Goal: Find specific page/section: Find specific page/section

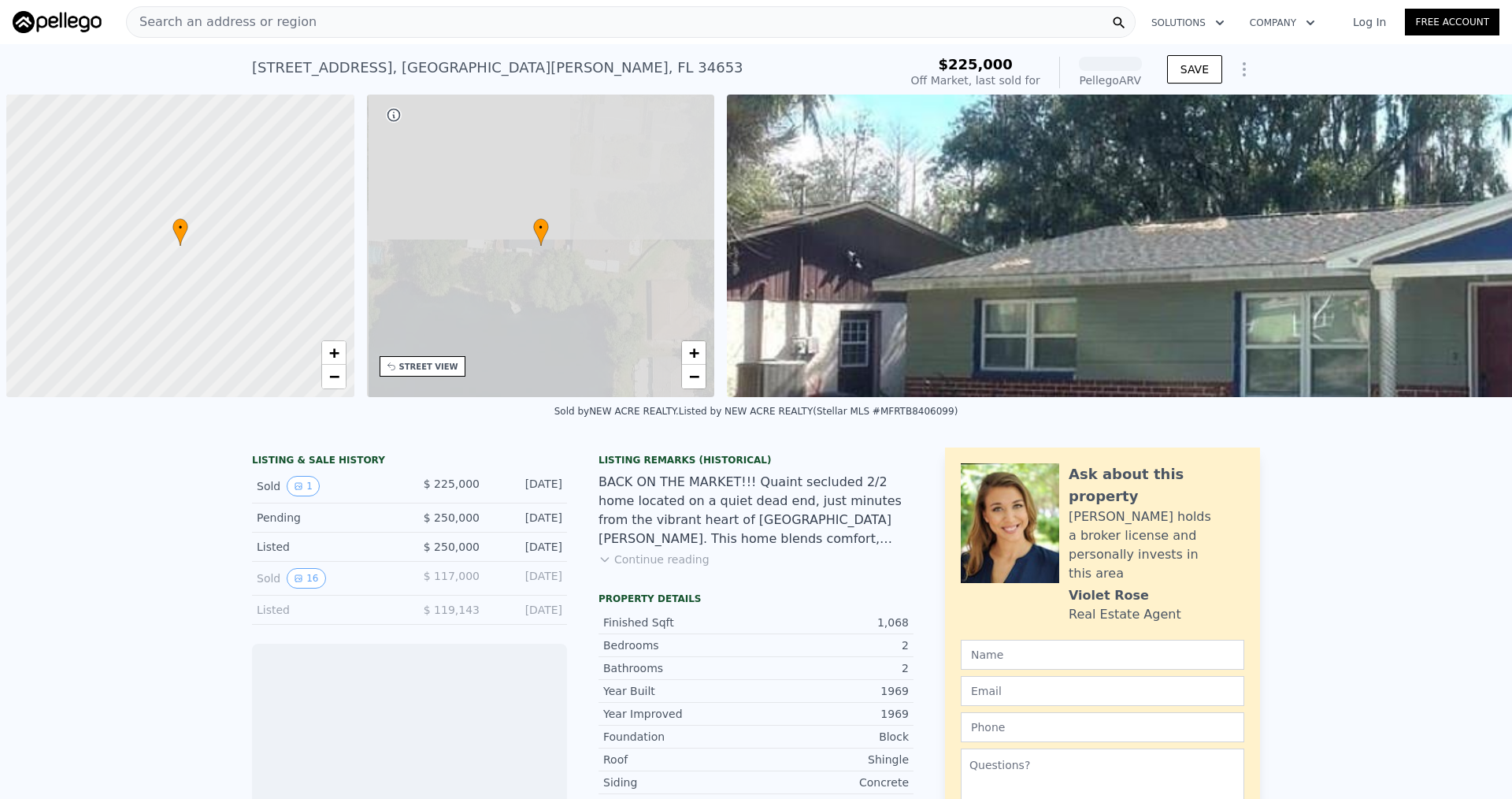
scroll to position [0, 6]
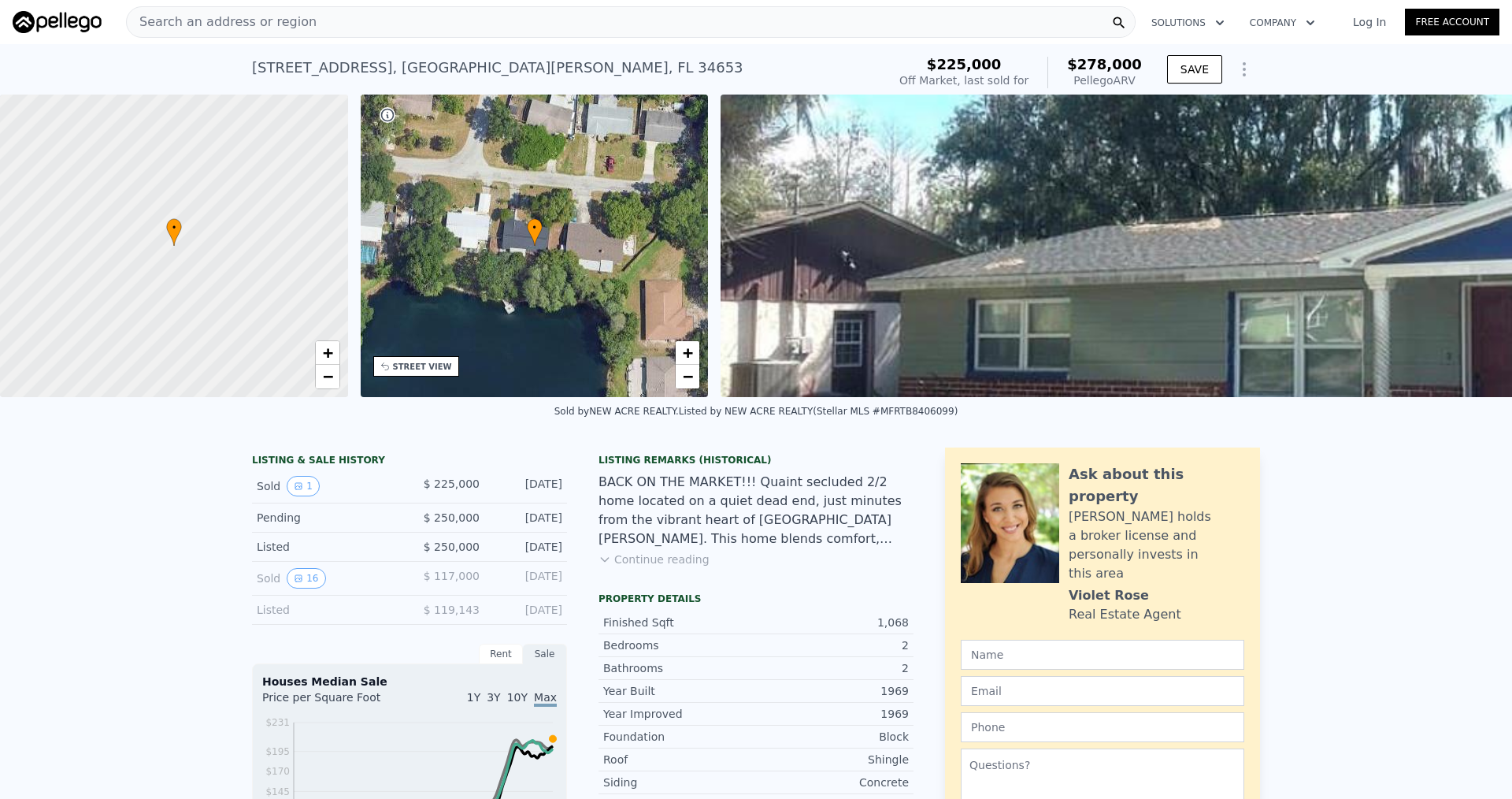
click at [334, 23] on div "Search an address or region" at bounding box center [631, 22] width 1010 height 32
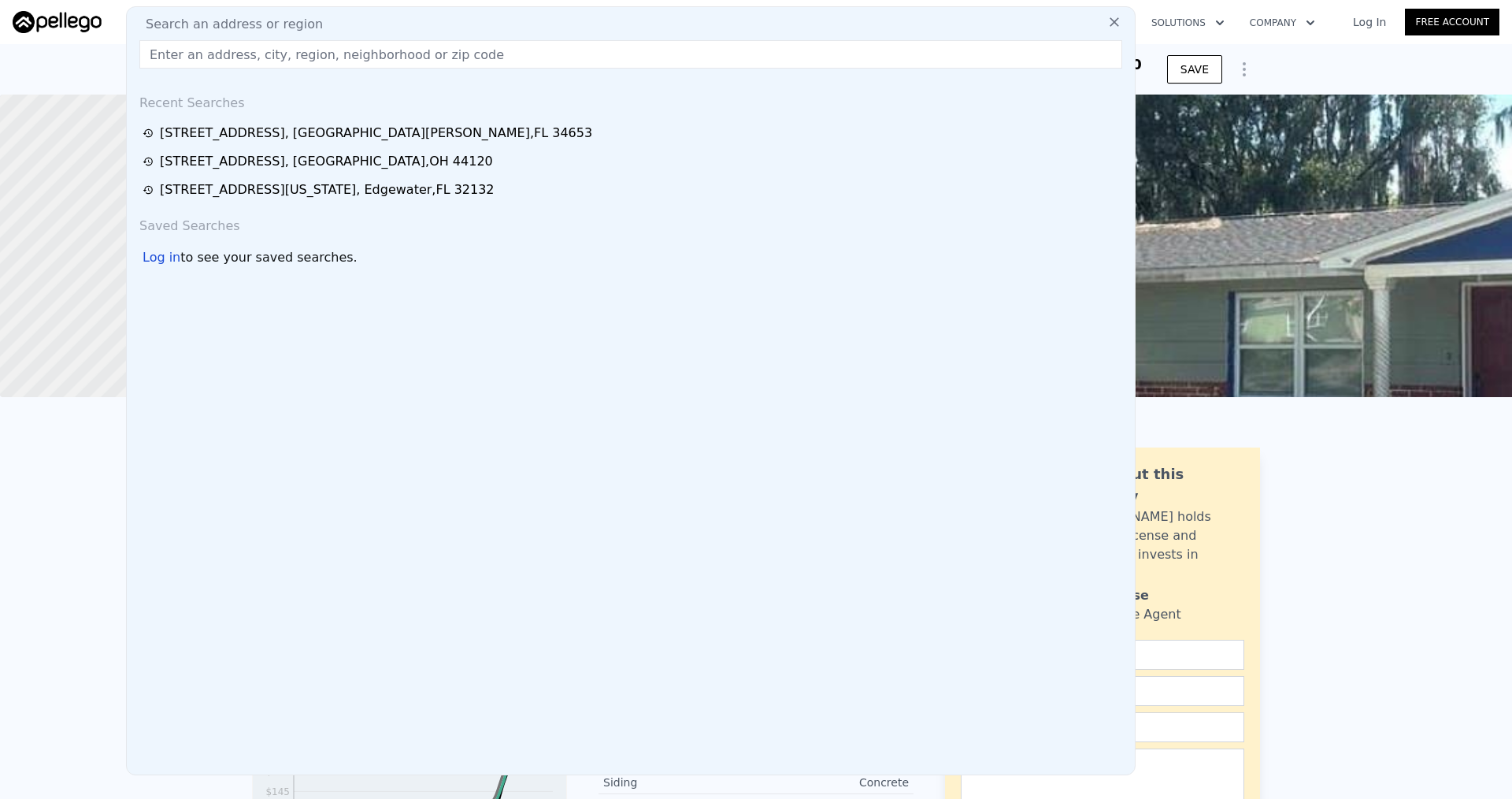
click at [332, 62] on input "text" at bounding box center [631, 53] width 983 height 28
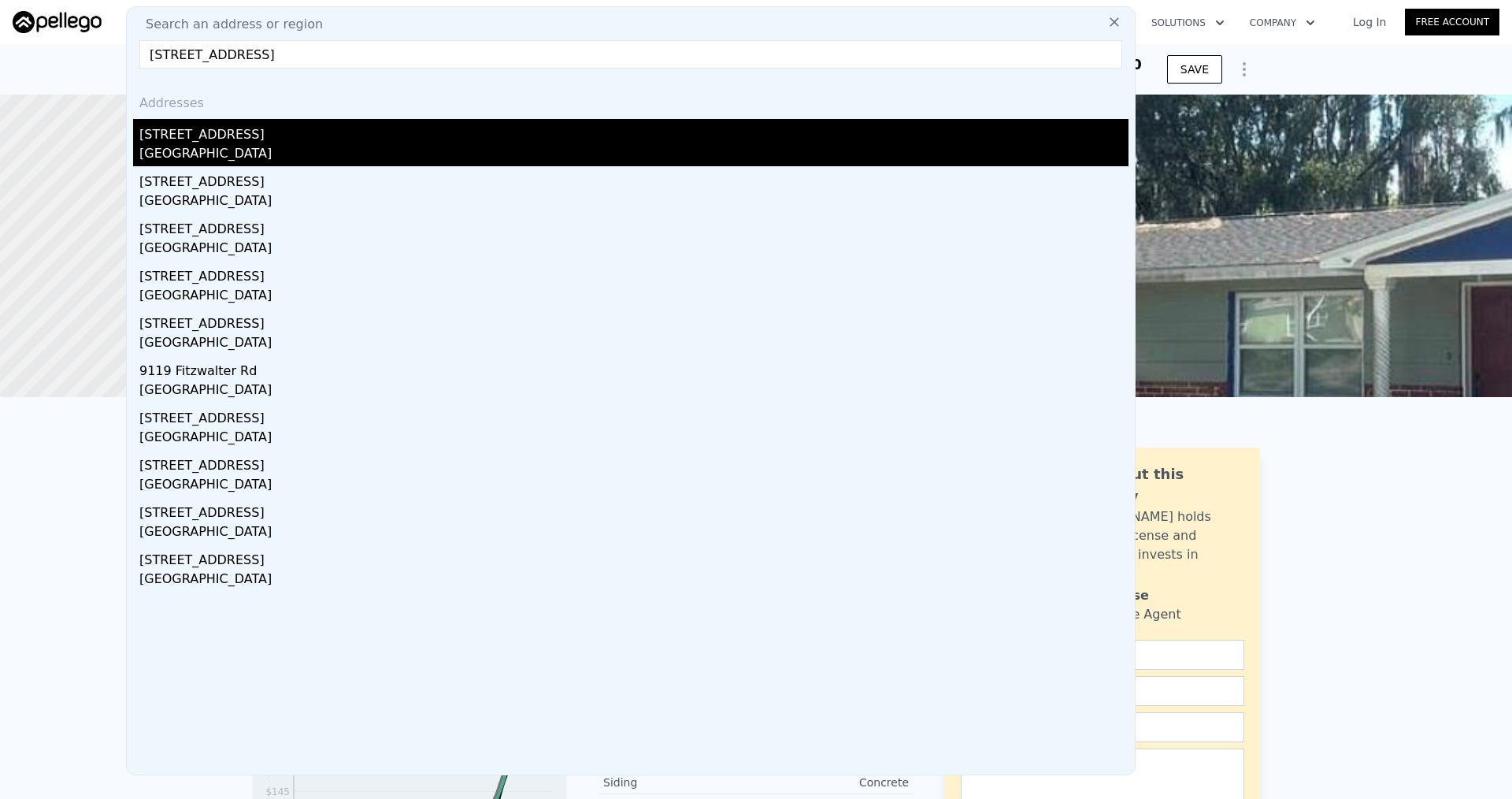
type input "[STREET_ADDRESS]"
click at [290, 131] on div "[STREET_ADDRESS]" at bounding box center [633, 131] width 989 height 25
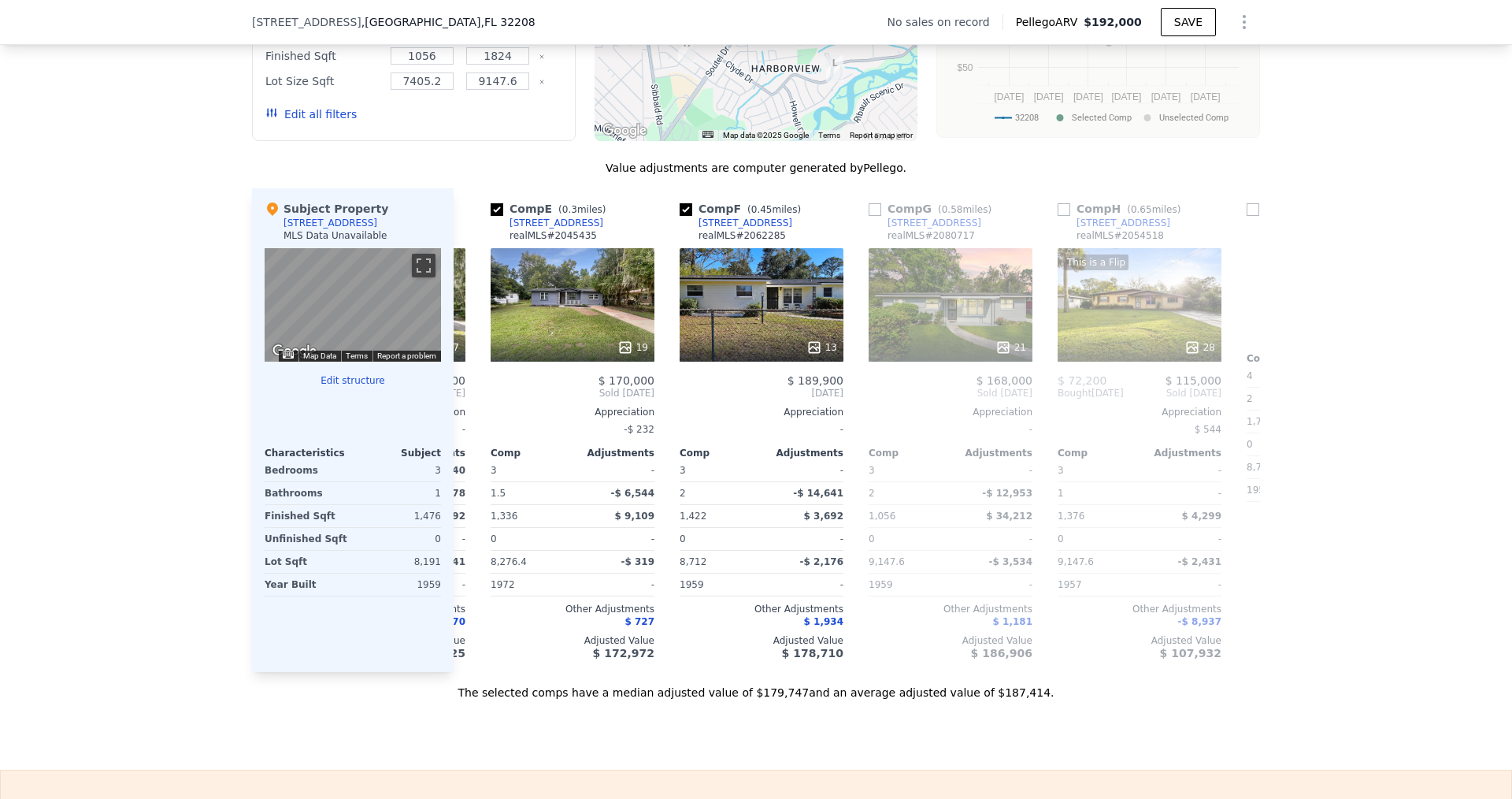
scroll to position [0, 743]
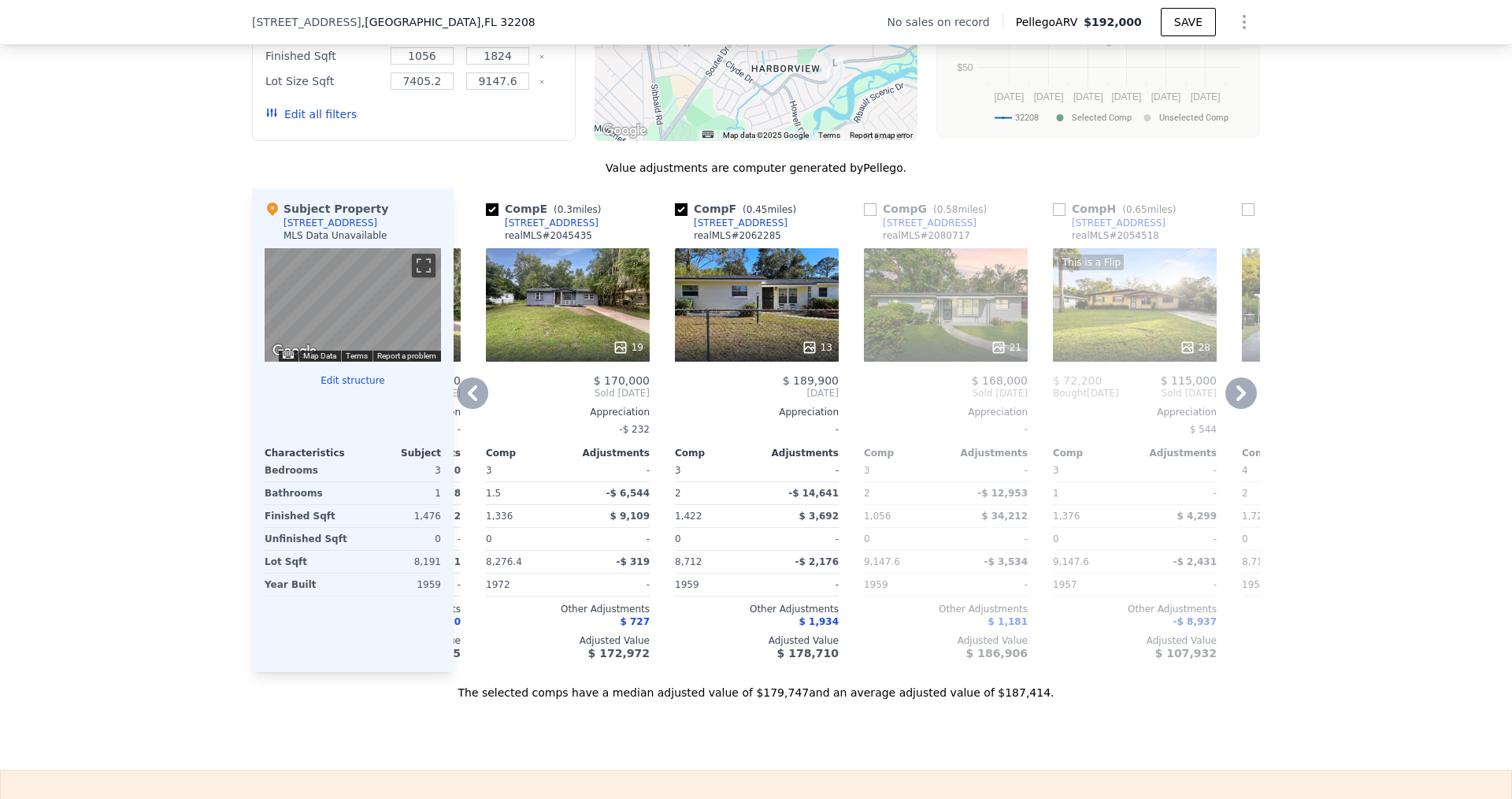
click at [594, 333] on div "19" at bounding box center [567, 304] width 164 height 113
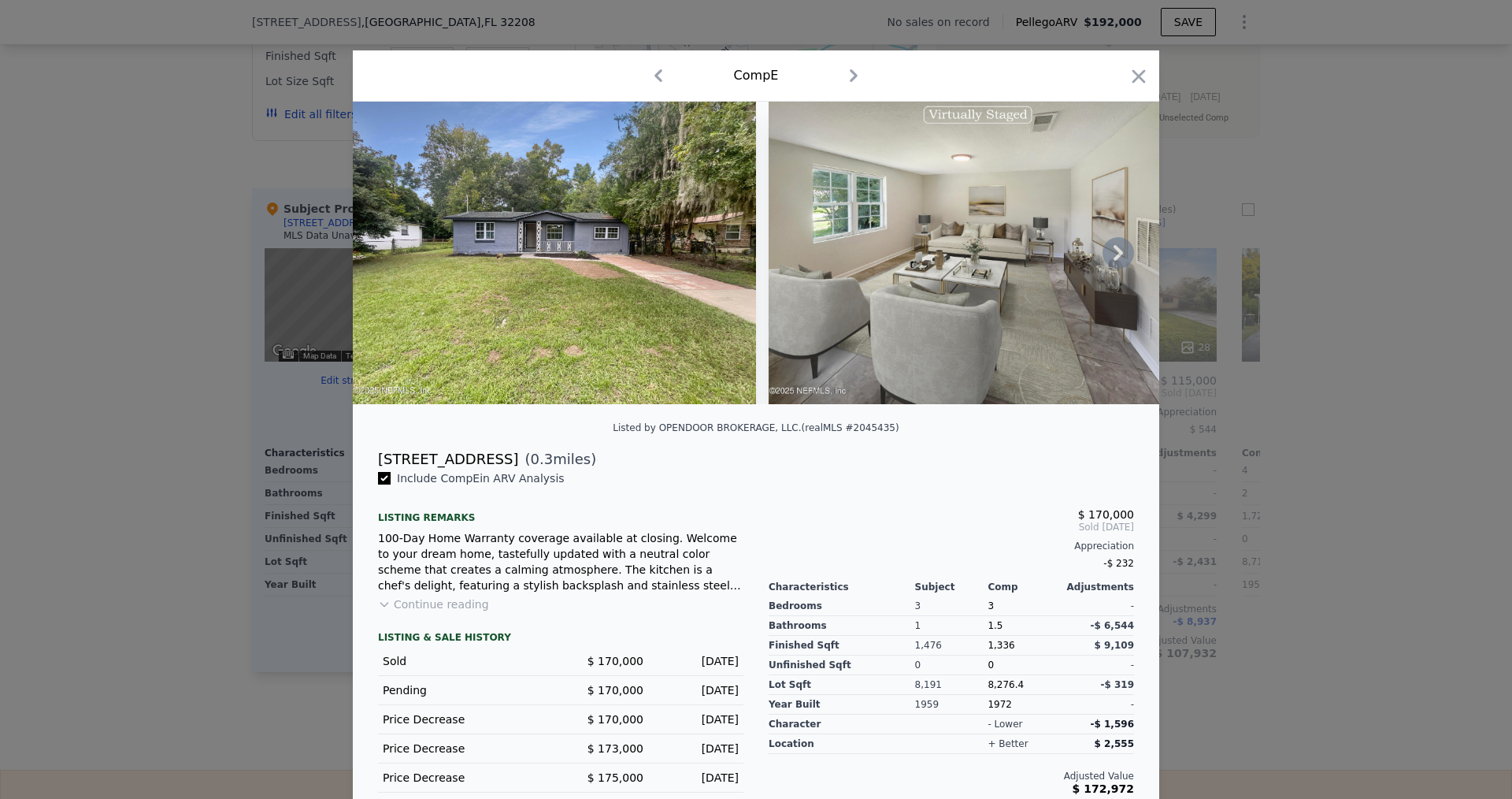
click at [1122, 260] on icon at bounding box center [1118, 252] width 32 height 32
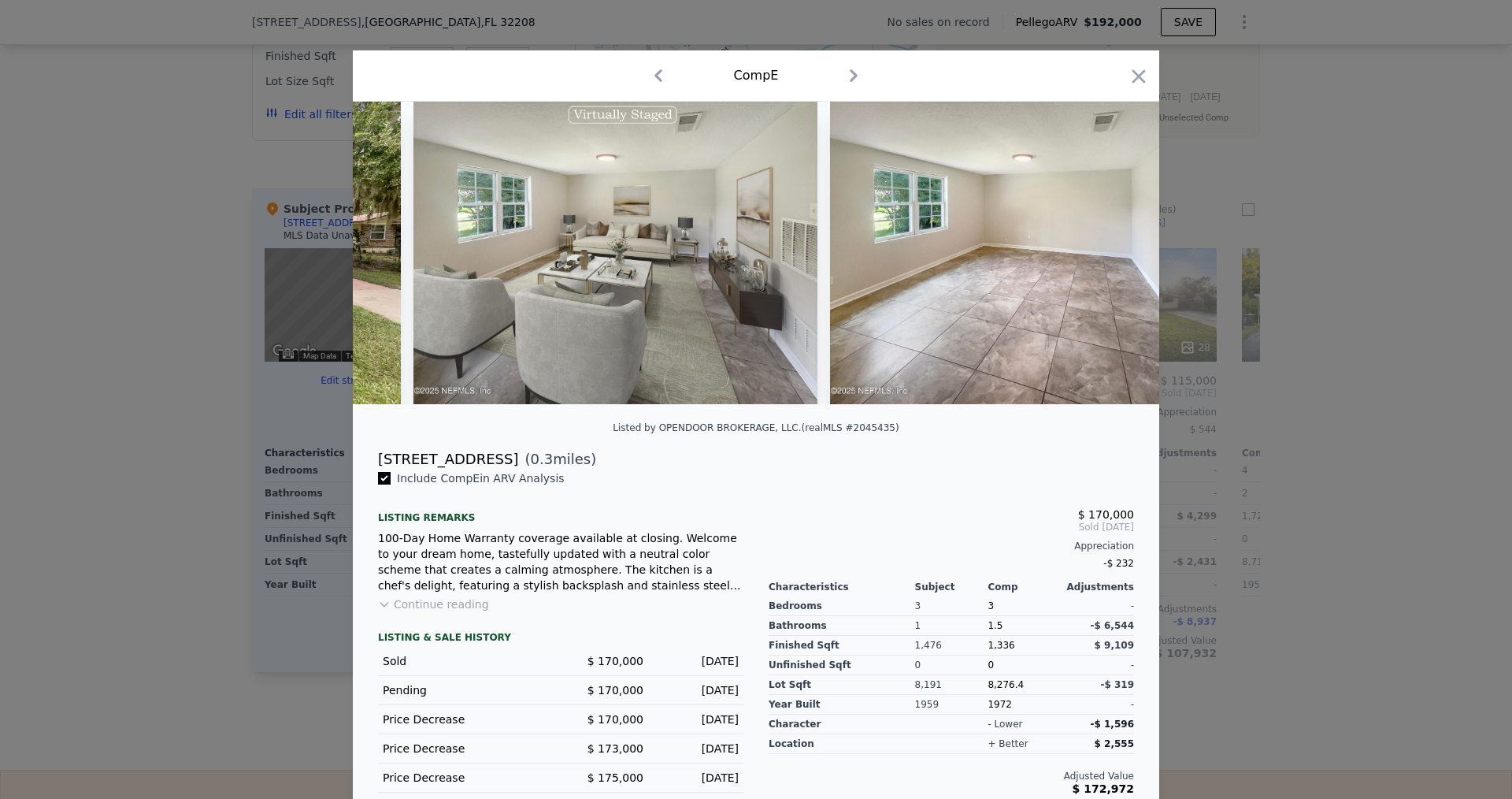
scroll to position [0, 378]
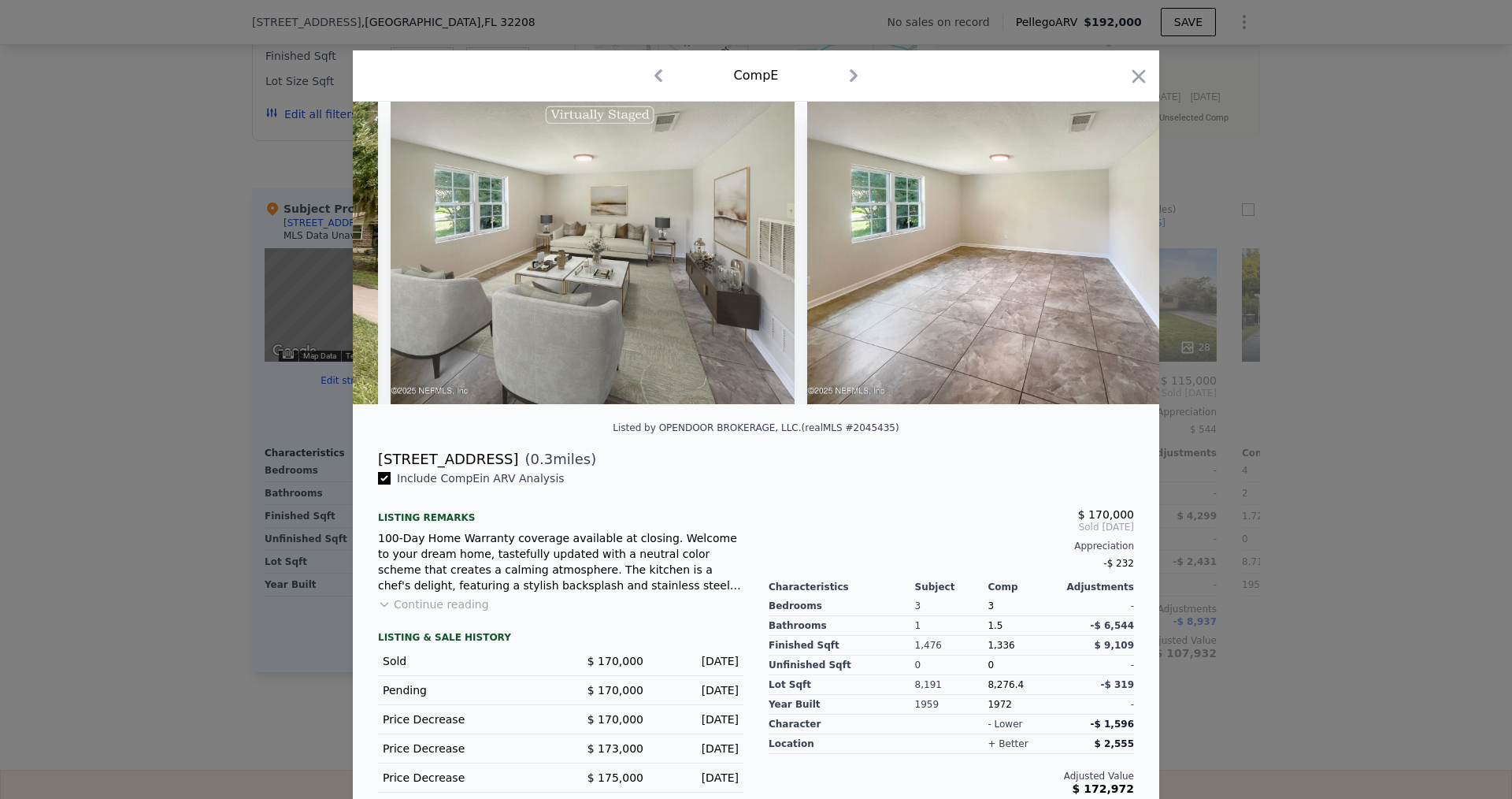
click at [1122, 260] on img at bounding box center [1009, 252] width 404 height 302
click at [1134, 252] on img at bounding box center [1009, 252] width 404 height 302
click at [1129, 252] on img at bounding box center [1009, 252] width 404 height 302
click at [1124, 249] on icon at bounding box center [1118, 252] width 32 height 32
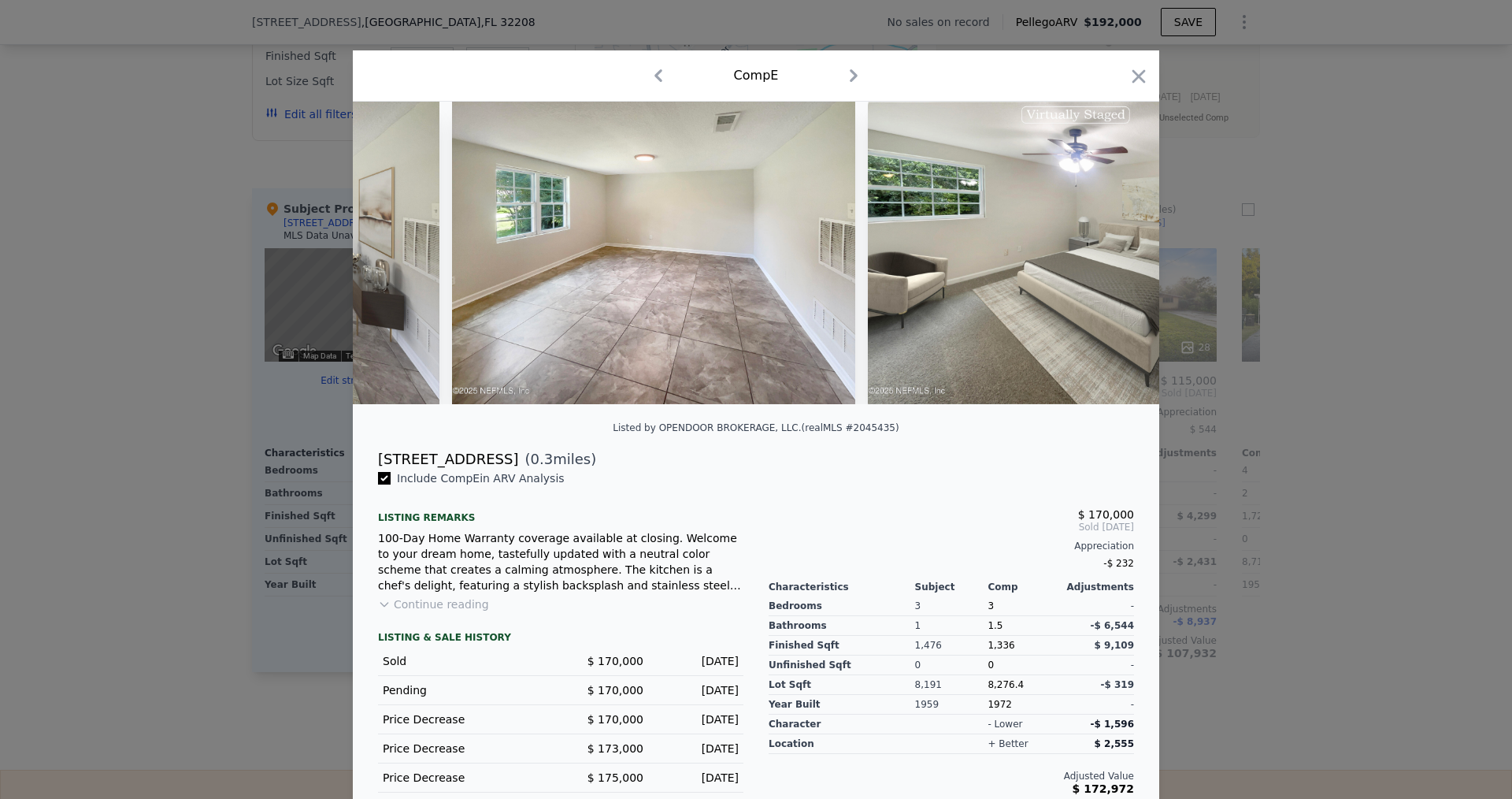
scroll to position [0, 756]
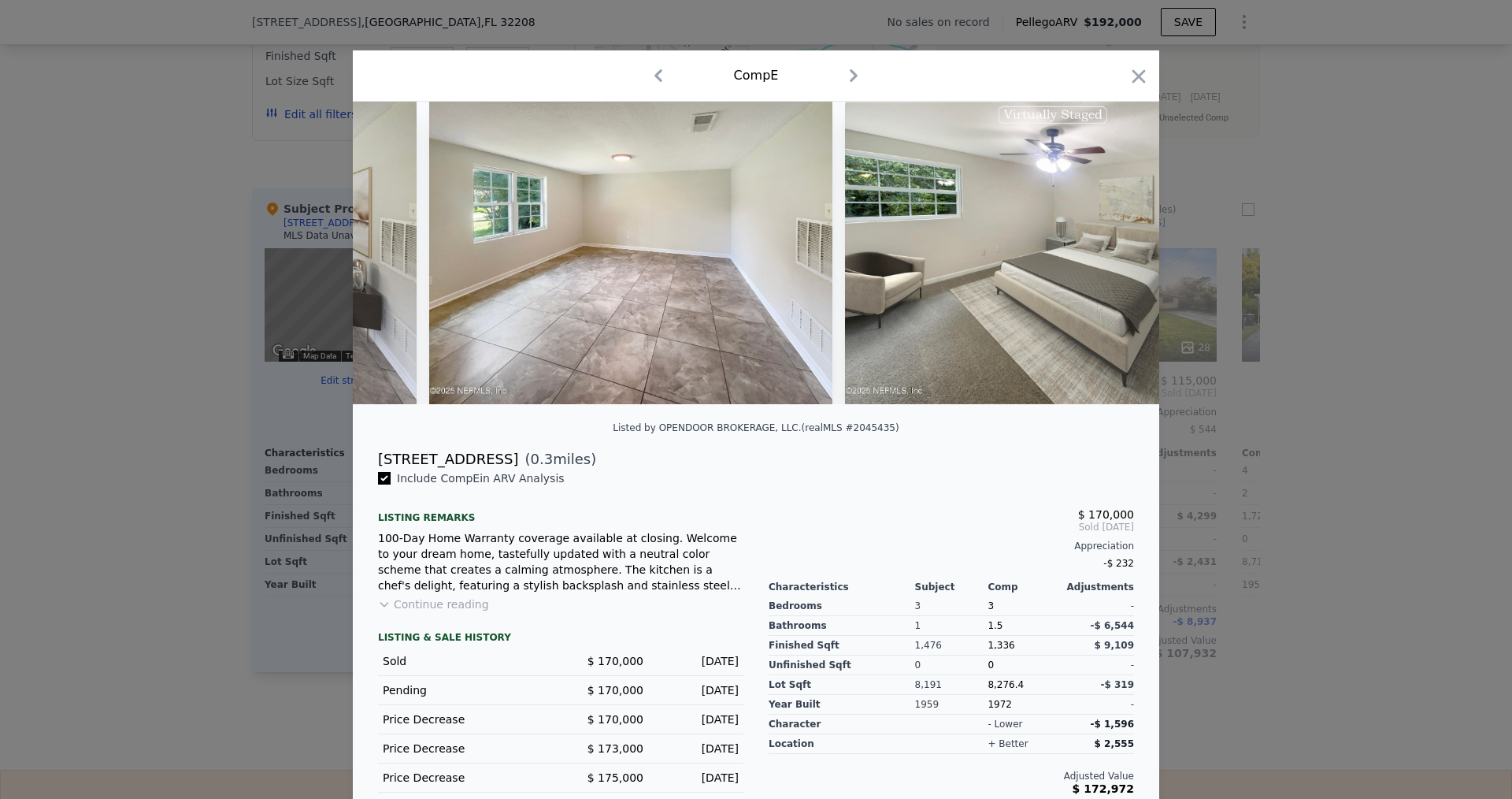
drag, startPoint x: 1153, startPoint y: 81, endPoint x: 1122, endPoint y: 71, distance: 32.6
click at [1151, 81] on div "Comp E" at bounding box center [756, 76] width 806 height 52
click at [1127, 71] on icon "button" at bounding box center [1138, 76] width 22 height 22
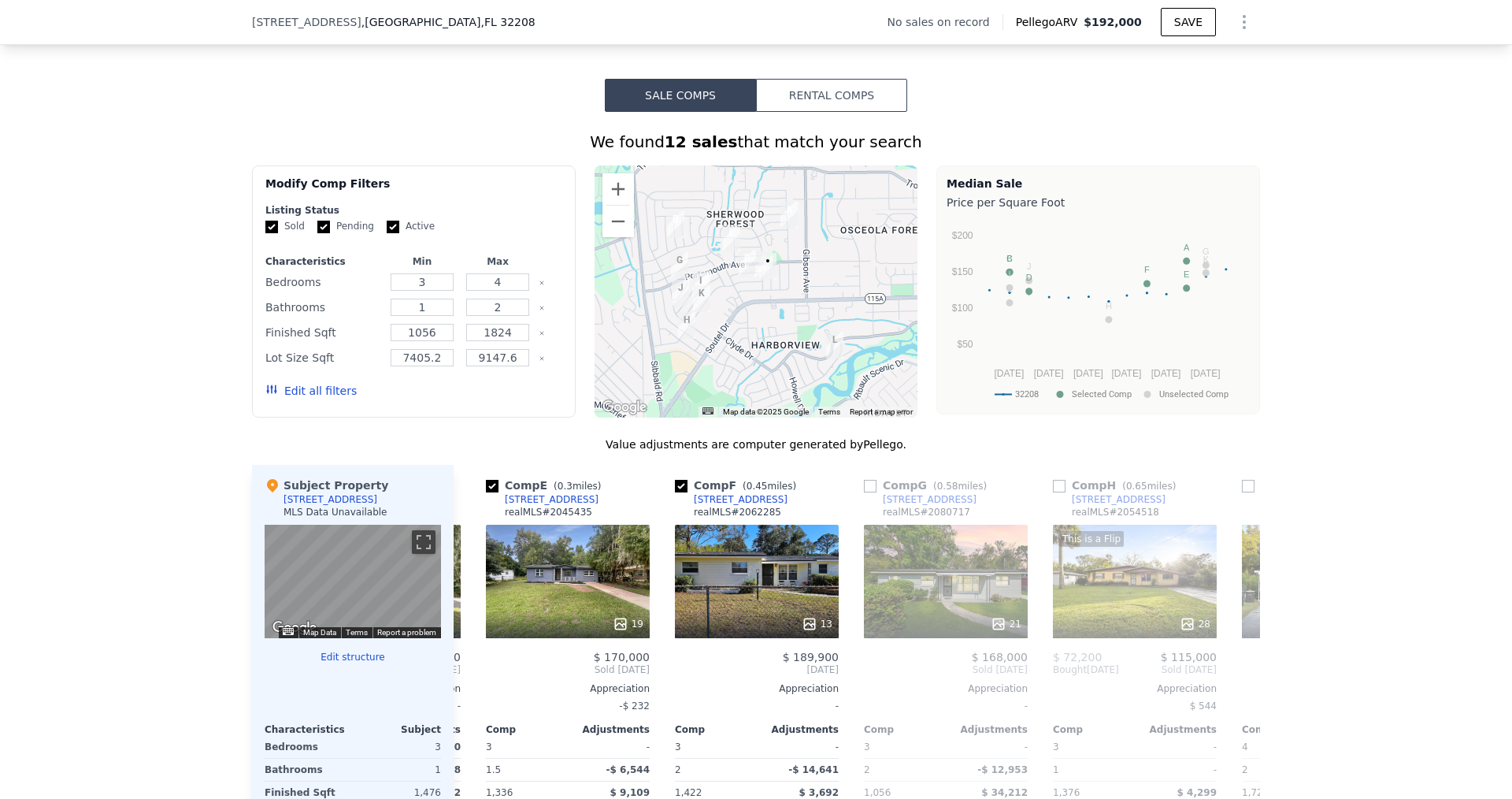
scroll to position [1098, 0]
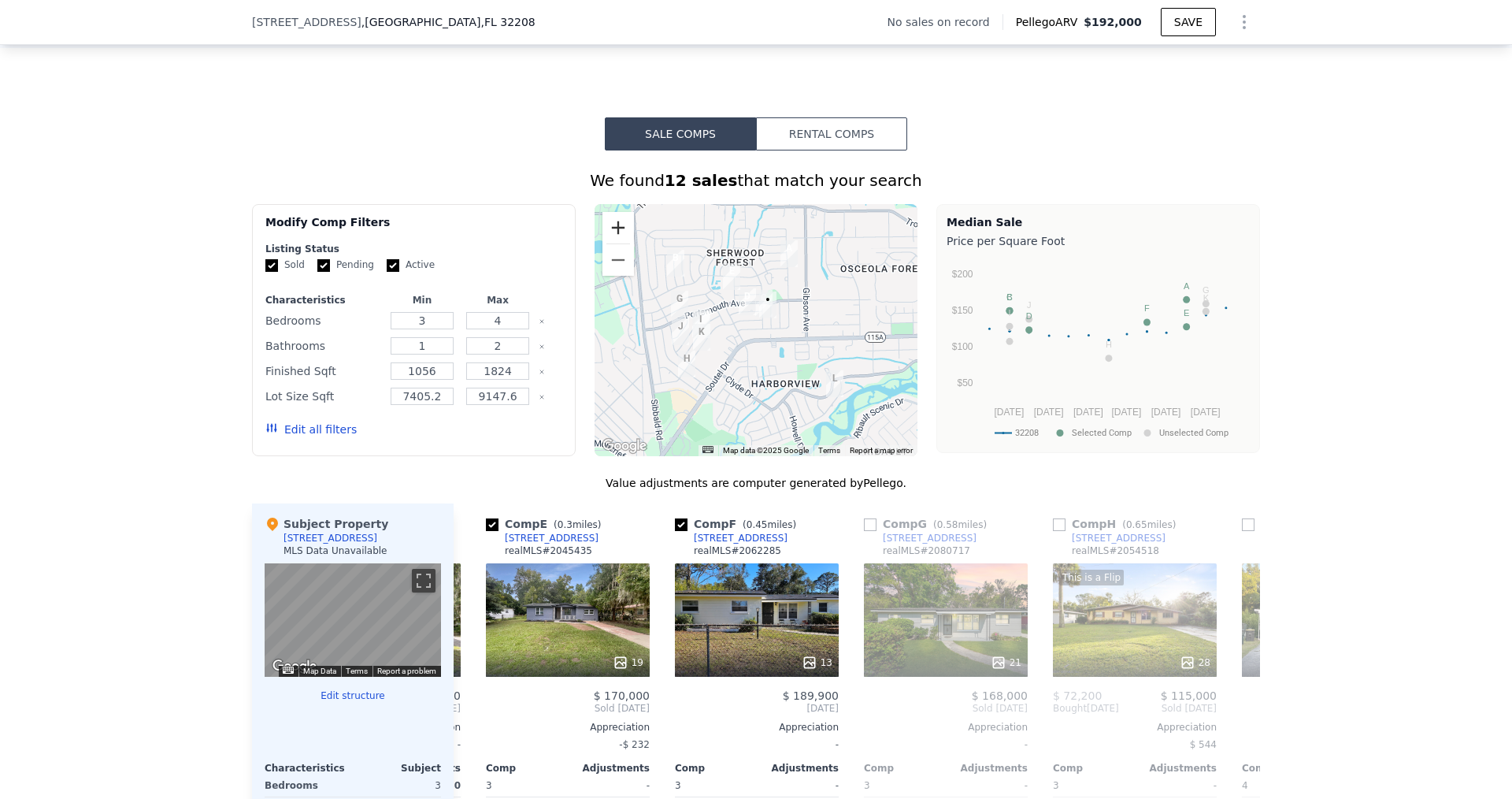
click at [618, 243] on button "Zoom in" at bounding box center [618, 227] width 32 height 32
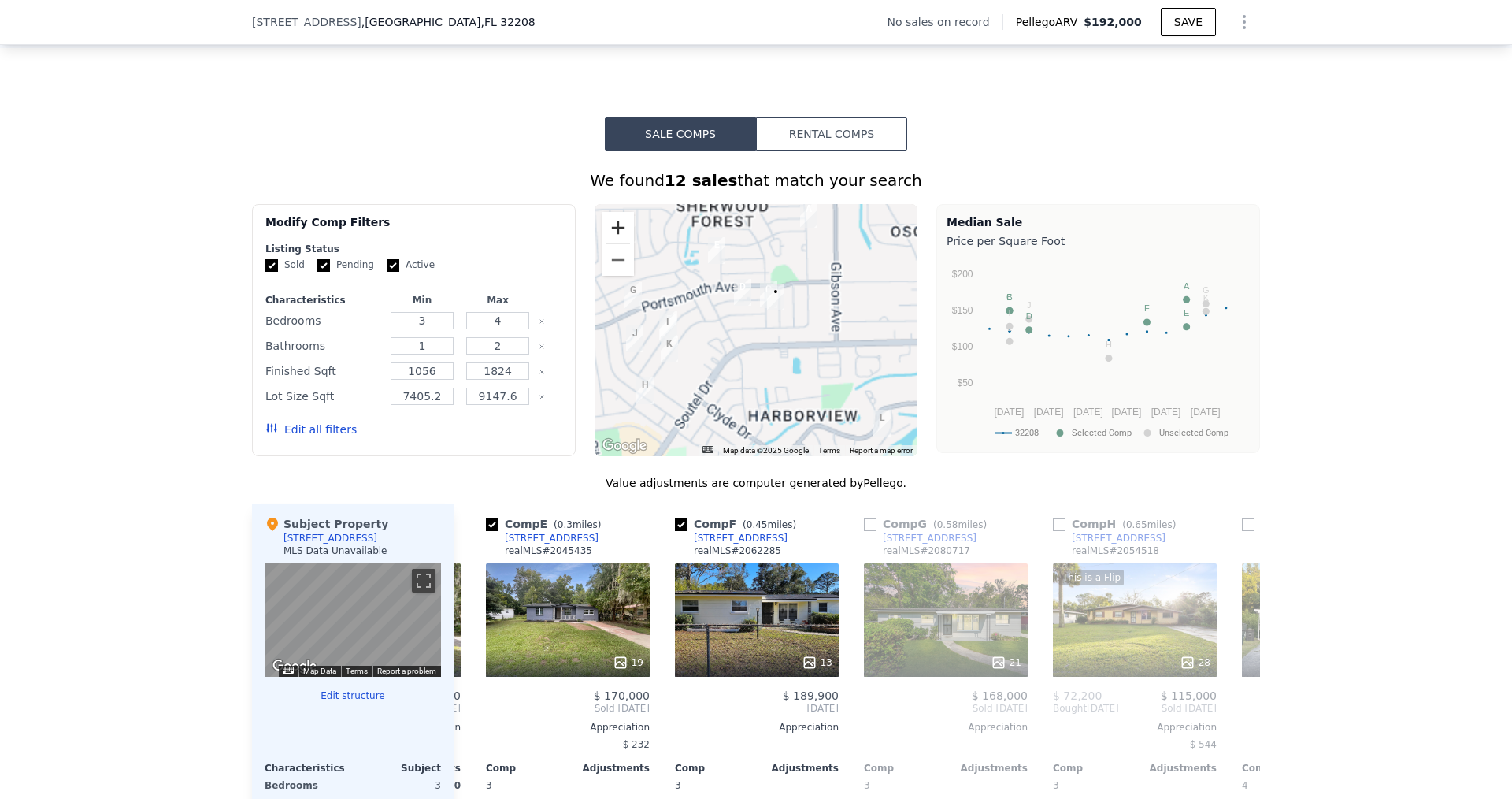
click at [618, 243] on button "Zoom in" at bounding box center [618, 227] width 32 height 32
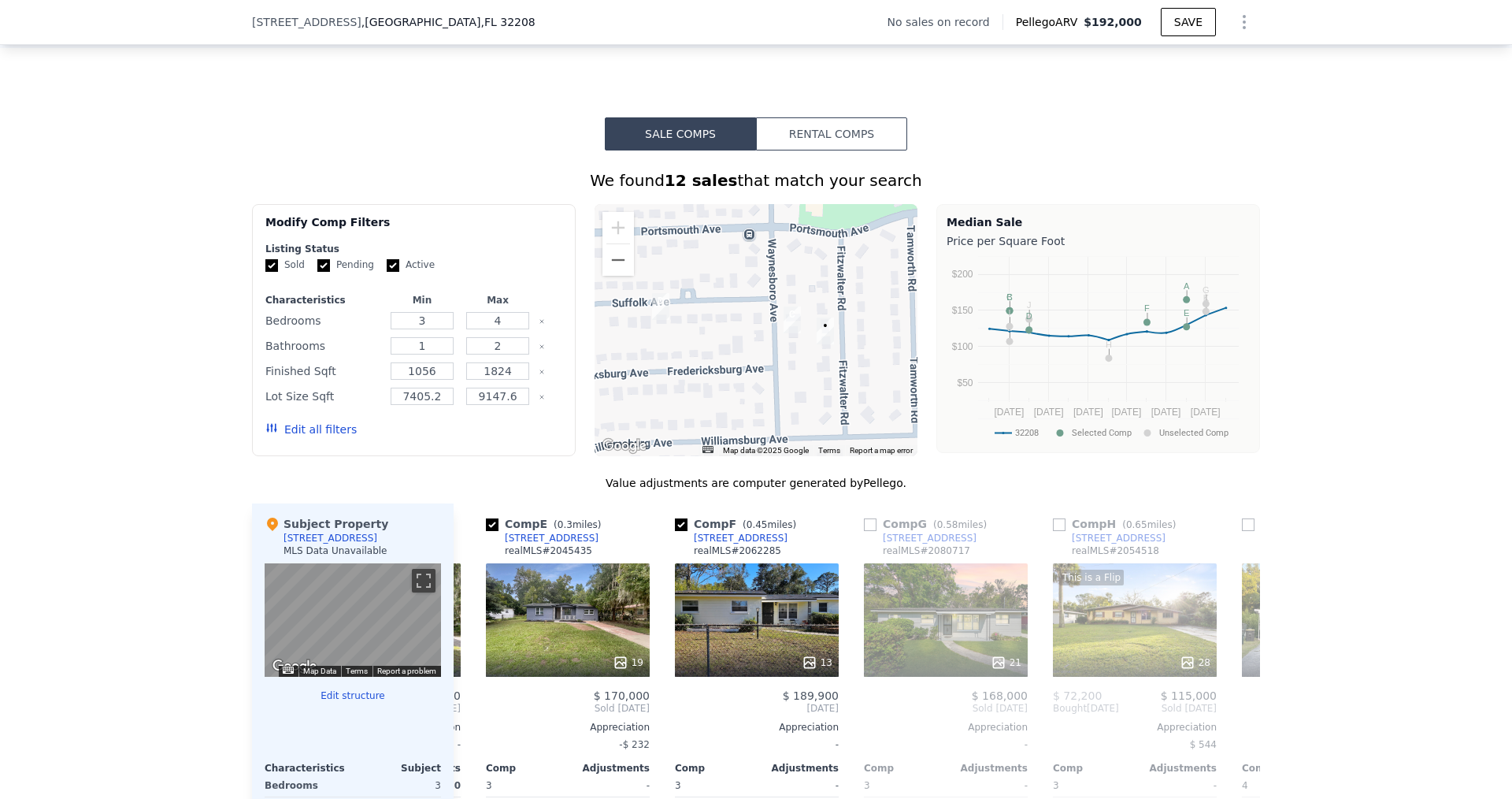
drag, startPoint x: 879, startPoint y: 322, endPoint x: 846, endPoint y: 452, distance: 134.1
click at [846, 454] on div at bounding box center [756, 329] width 324 height 252
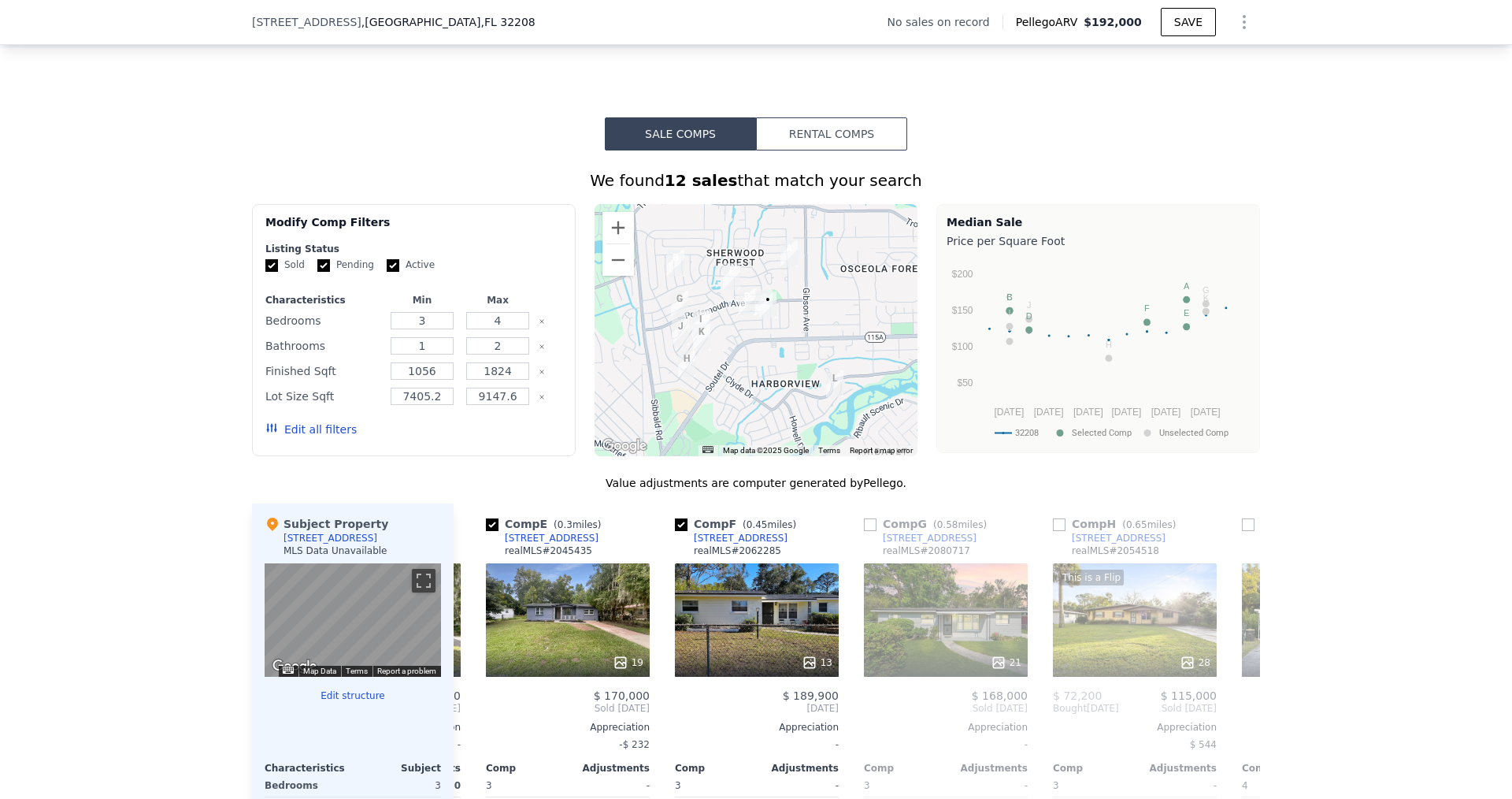
click at [761, 311] on img "9138 Fitzwalter Rd" at bounding box center [767, 305] width 17 height 27
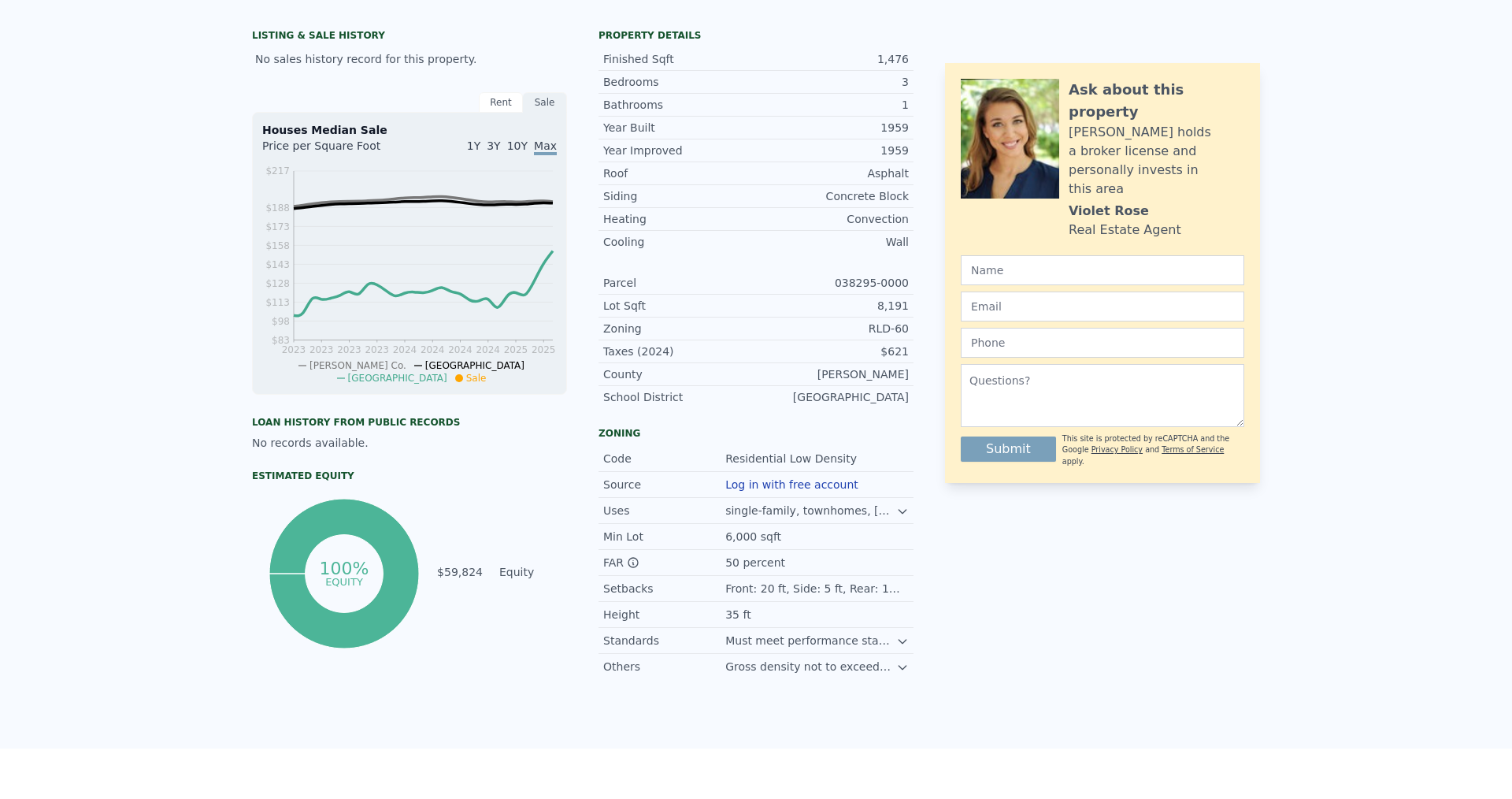
scroll to position [0, 0]
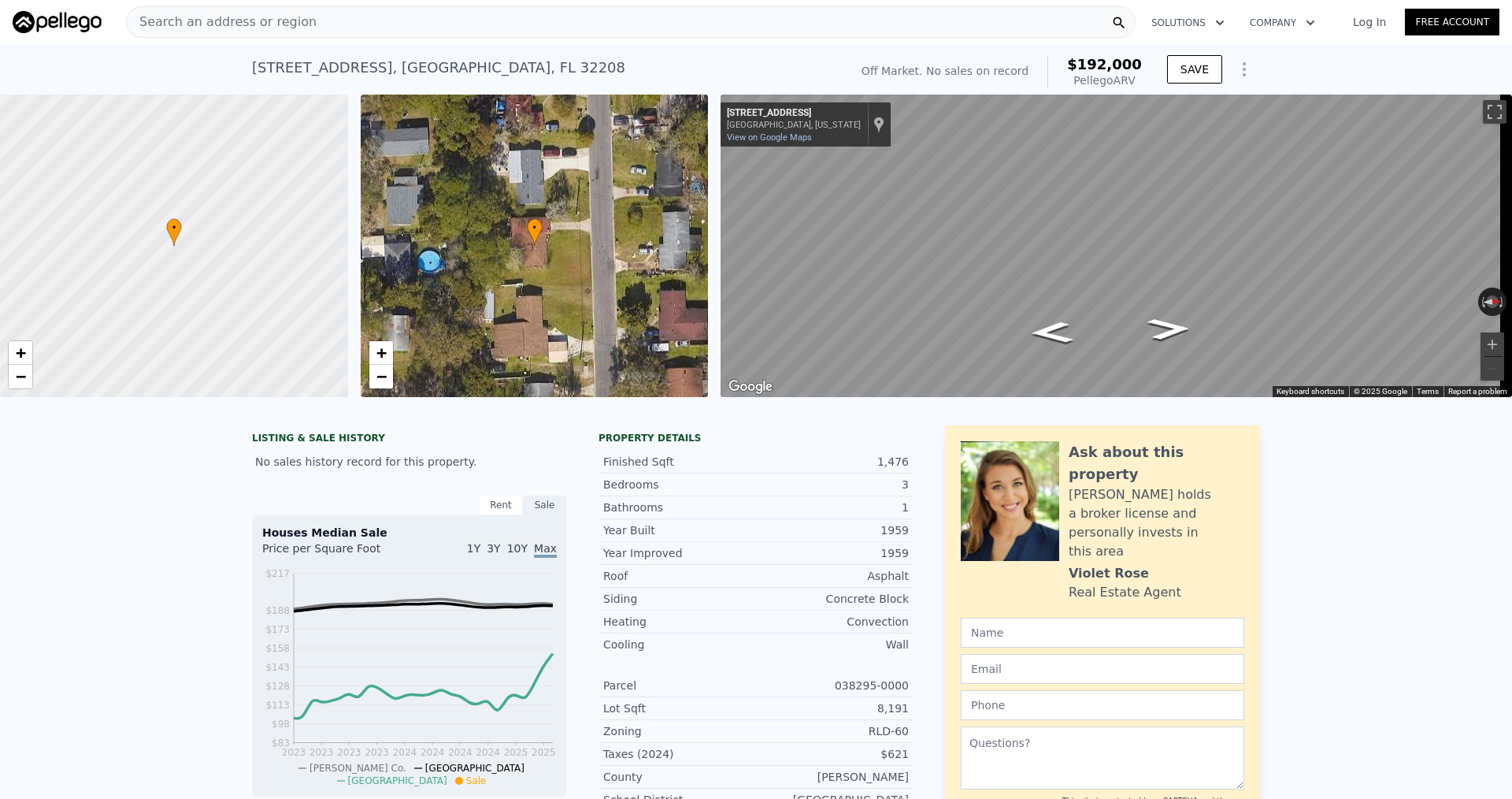
click at [273, 19] on span "Search an address or region" at bounding box center [222, 22] width 190 height 19
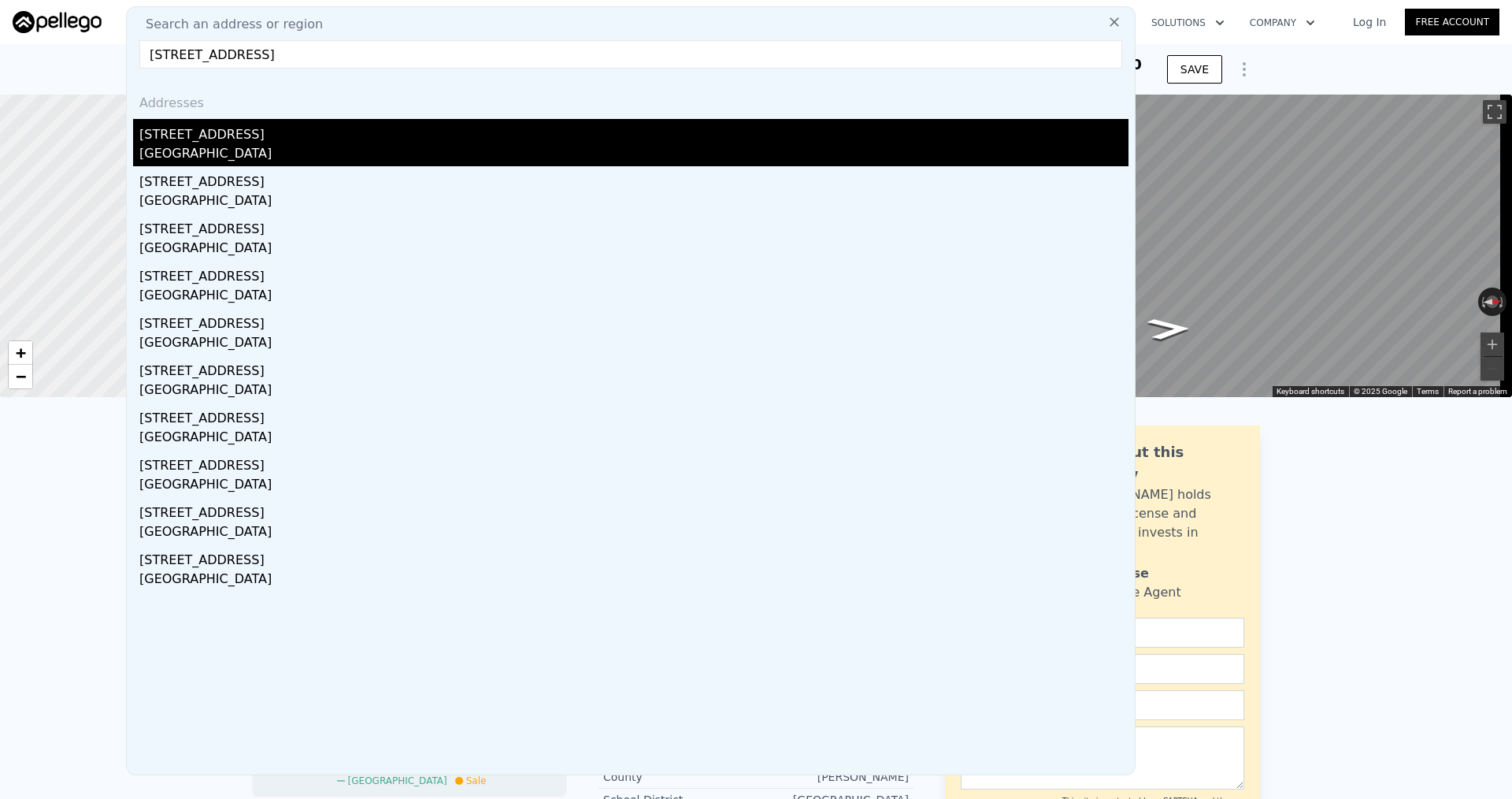
type input "[STREET_ADDRESS]"
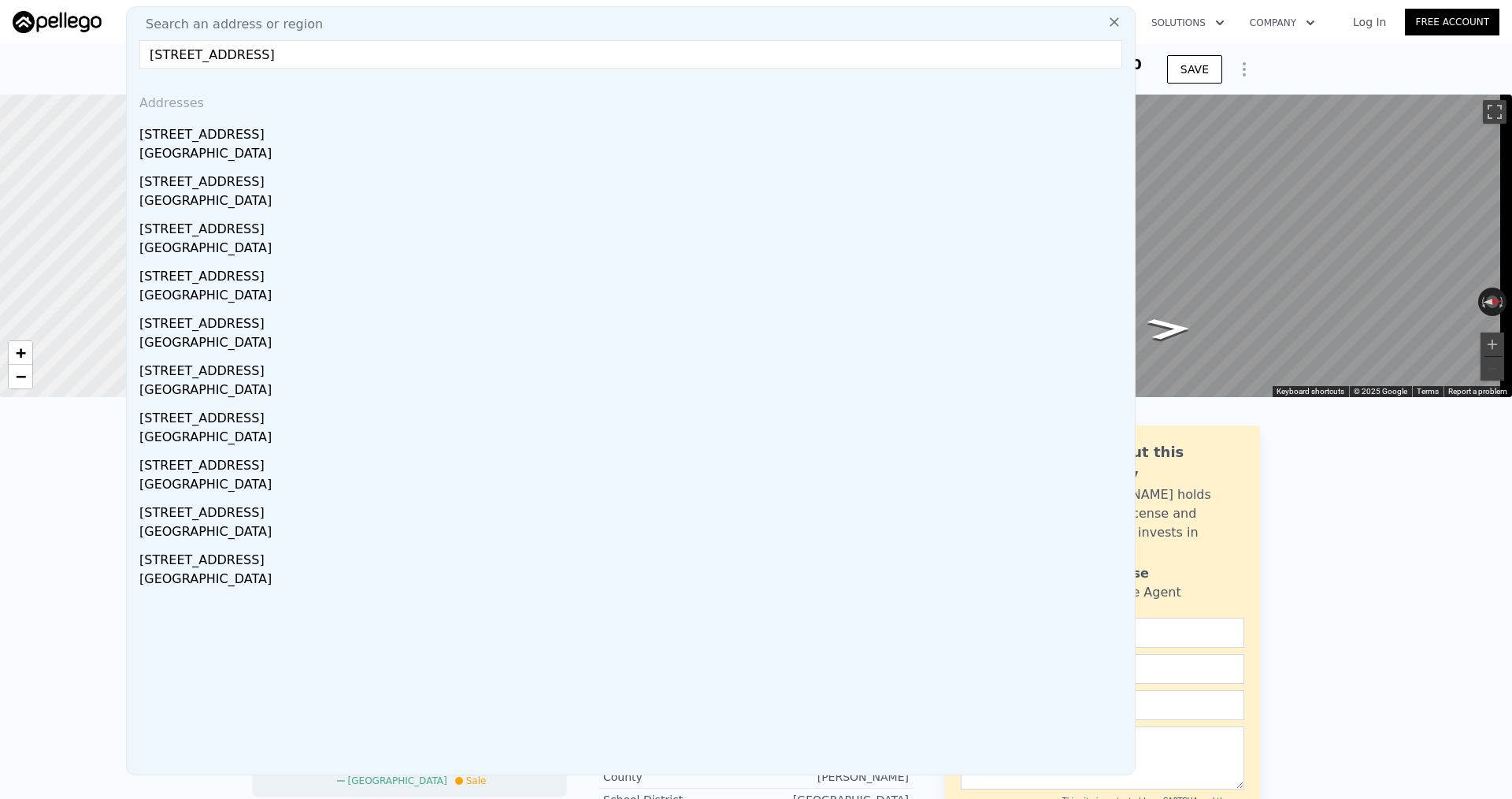
click at [270, 139] on div "[STREET_ADDRESS]" at bounding box center [633, 131] width 989 height 25
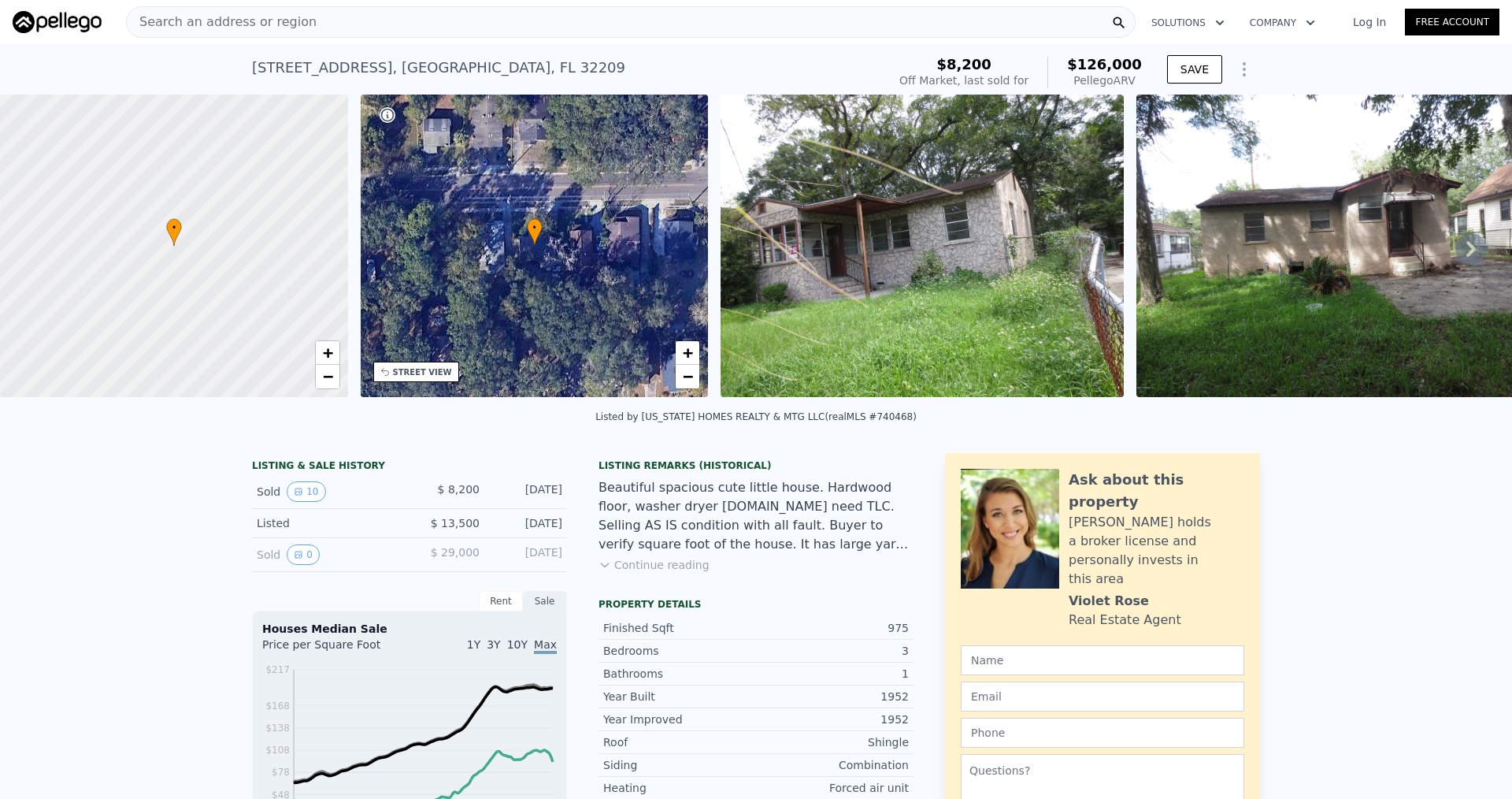
click at [289, 24] on span "Search an address or region" at bounding box center [222, 22] width 190 height 19
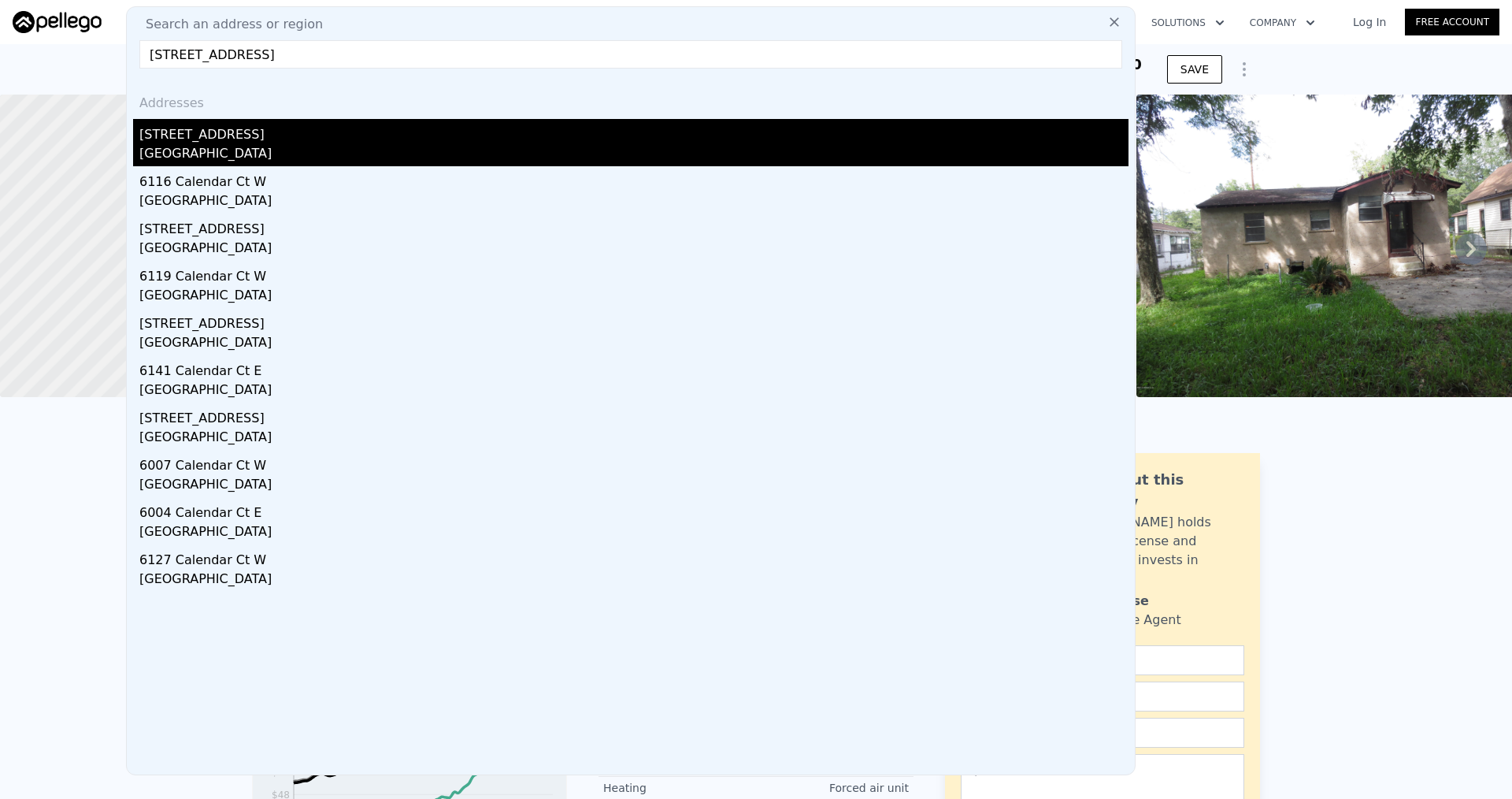
type input "[STREET_ADDRESS]"
click at [307, 143] on div "[STREET_ADDRESS]" at bounding box center [633, 131] width 989 height 25
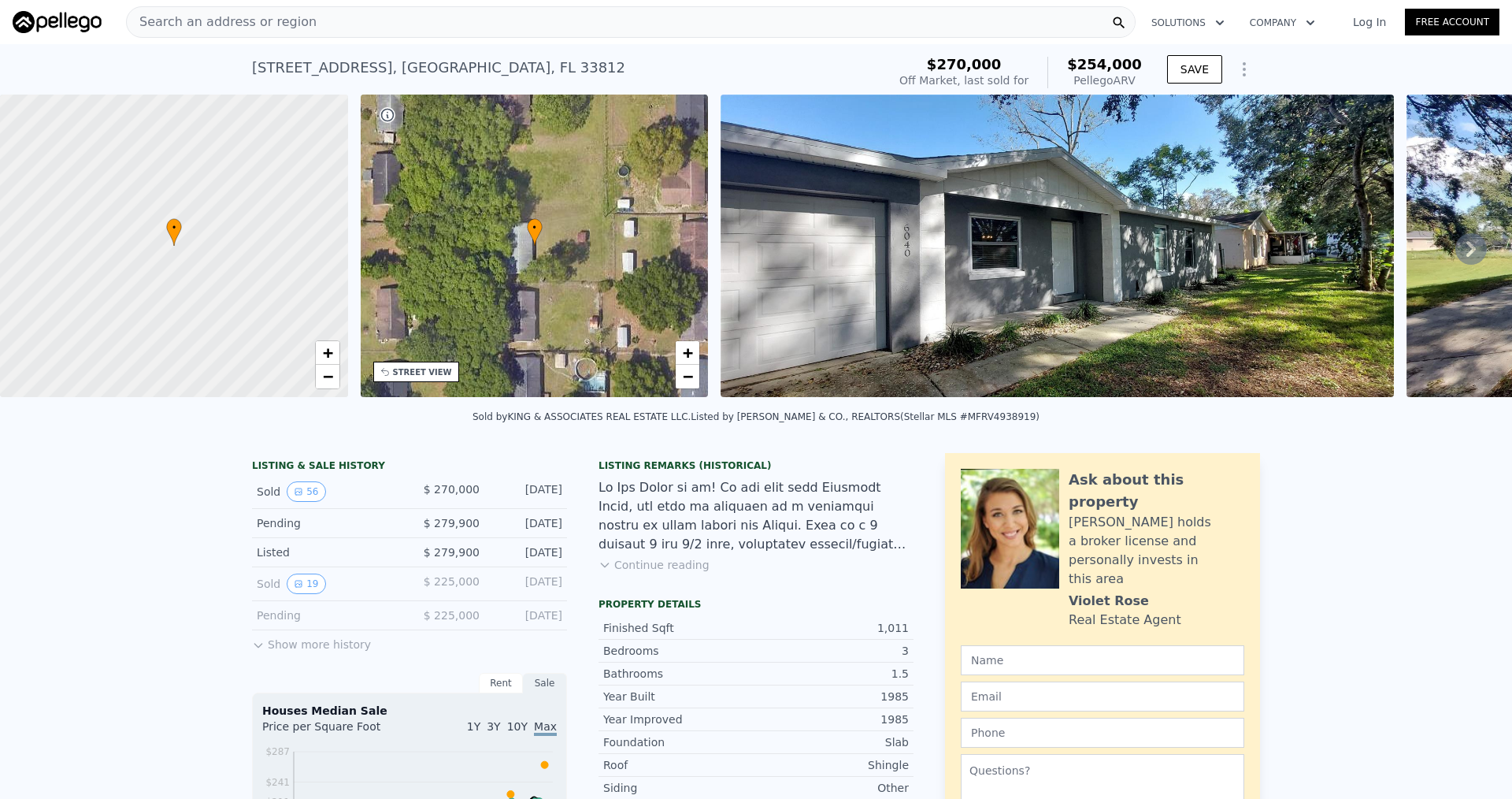
click at [271, 24] on span "Search an address or region" at bounding box center [222, 22] width 190 height 19
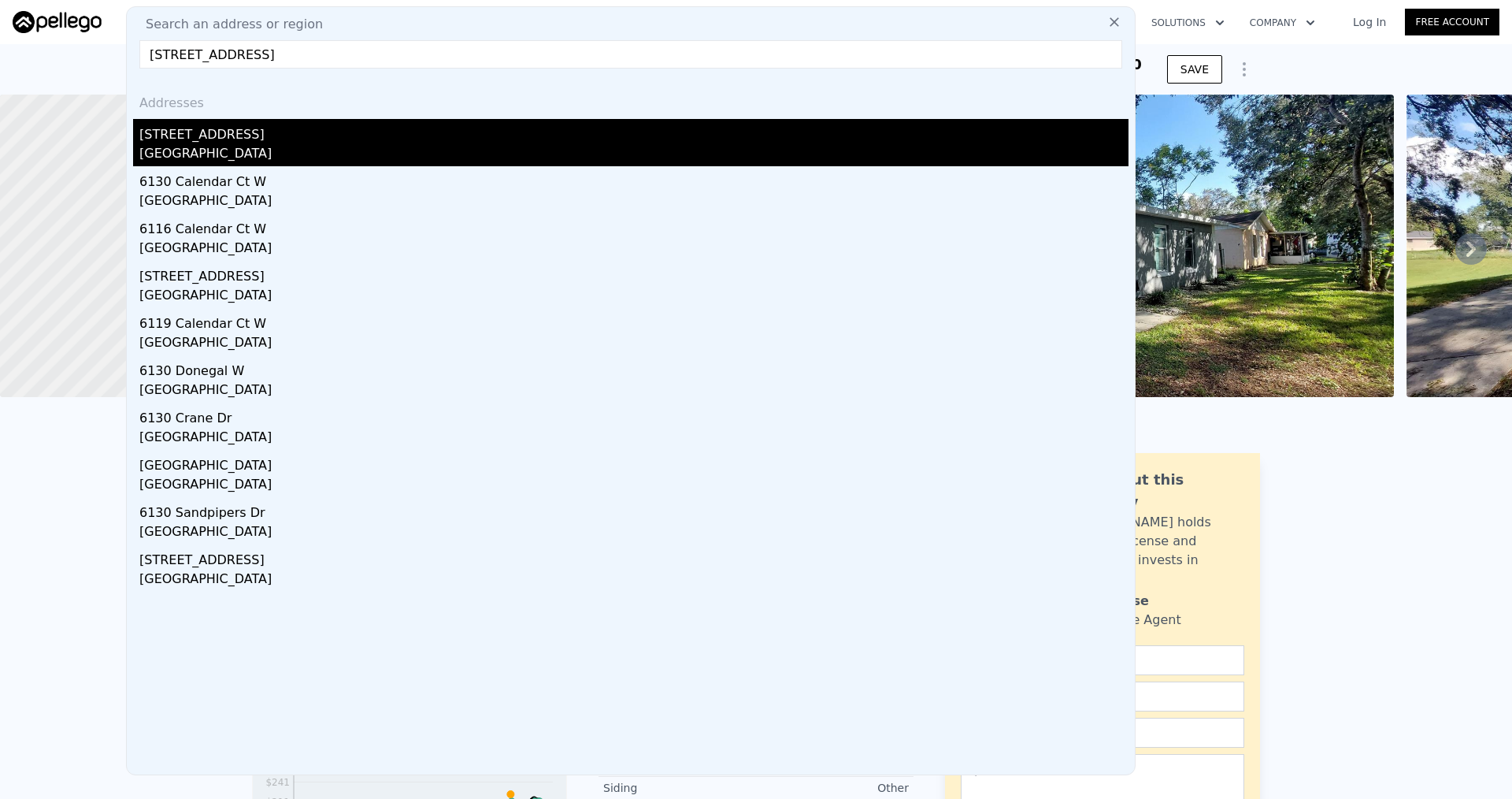
type input "[STREET_ADDRESS]"
click at [379, 144] on div "[GEOGRAPHIC_DATA]" at bounding box center [633, 155] width 989 height 22
